Goal: Task Accomplishment & Management: Manage account settings

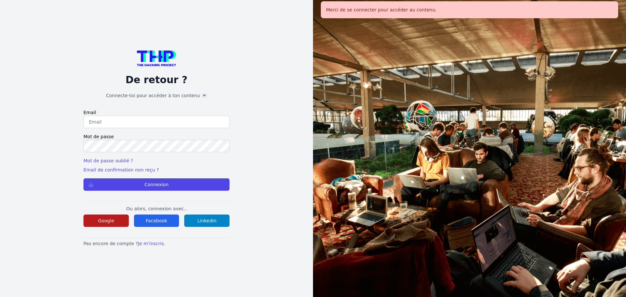
click at [107, 219] on button "Google" at bounding box center [105, 220] width 45 height 12
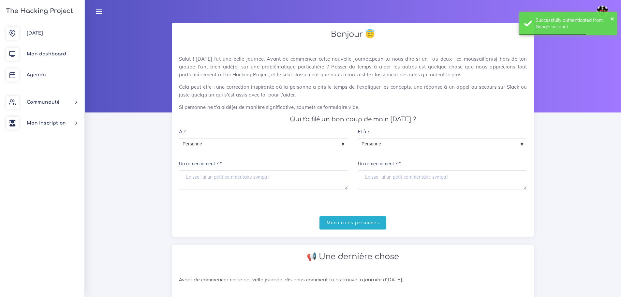
scroll to position [163, 0]
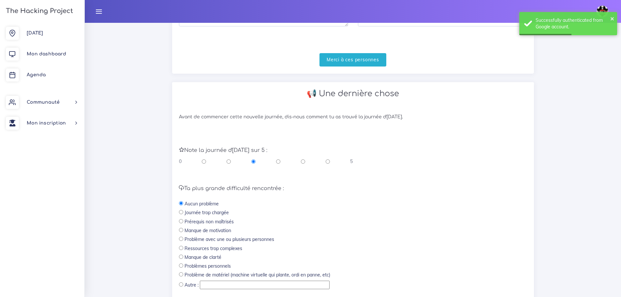
click at [327, 164] on input "radio" at bounding box center [328, 161] width 4 height 7
radio input "true"
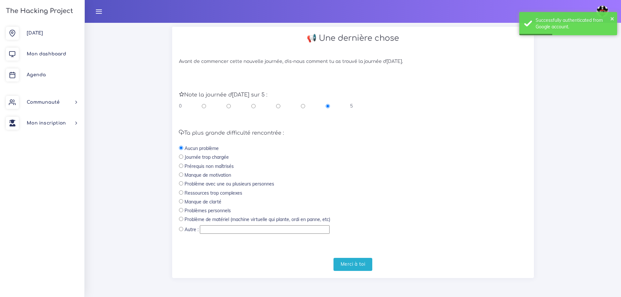
click at [345, 257] on form "Note la journée d'hier sur 5 : 0 5 Ta plus grande difficulté rencontrée : Aucun…" at bounding box center [353, 174] width 348 height 193
click at [345, 264] on input "Merci à toi" at bounding box center [352, 264] width 39 height 13
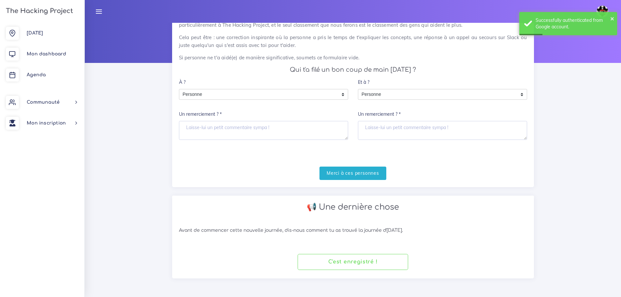
scroll to position [50, 0]
click at [20, 79] on link "Agenda" at bounding box center [42, 75] width 84 height 21
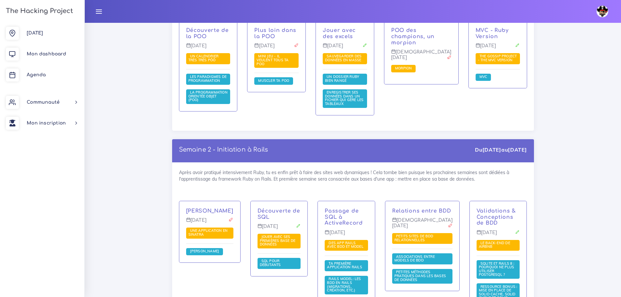
scroll to position [978, 0]
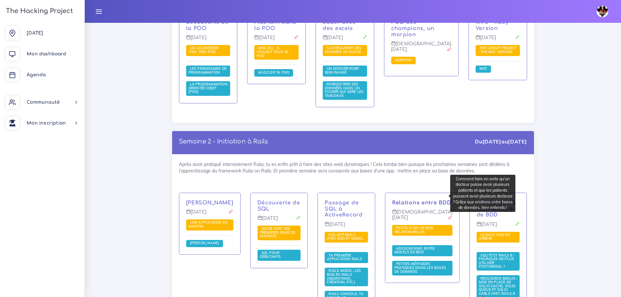
click at [434, 200] on link "Relations entre BDD" at bounding box center [421, 203] width 59 height 6
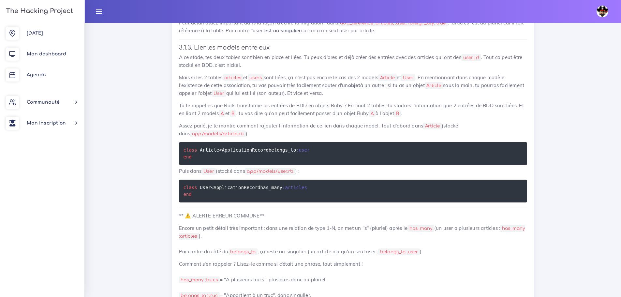
scroll to position [7064, 0]
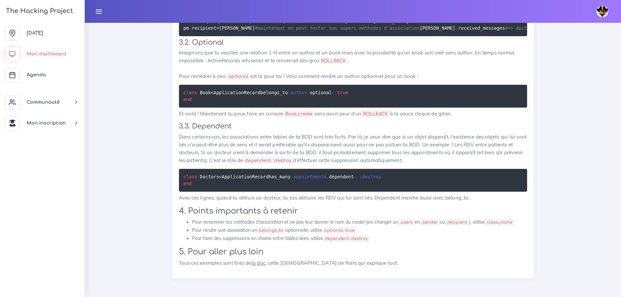
click at [49, 56] on span "Mon dashboard" at bounding box center [46, 53] width 39 height 5
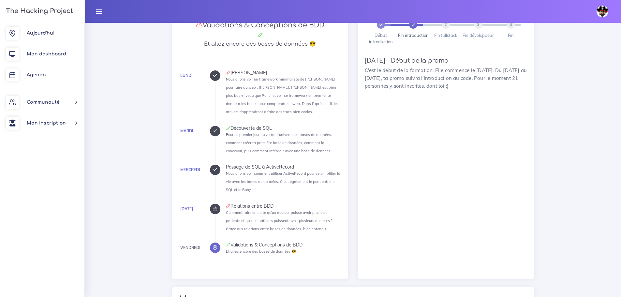
scroll to position [360, 0]
